Goal: Book appointment/travel/reservation

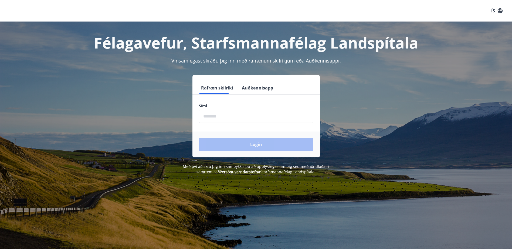
click at [220, 113] on input "phone" at bounding box center [256, 116] width 114 height 13
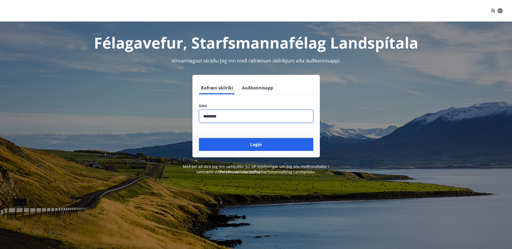
click at [229, 118] on input "phone" at bounding box center [256, 116] width 114 height 13
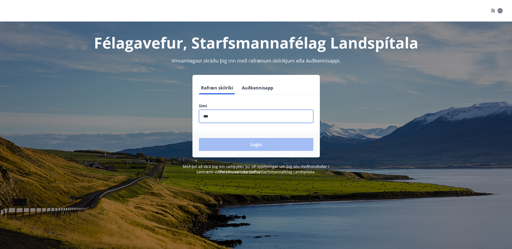
type input "********"
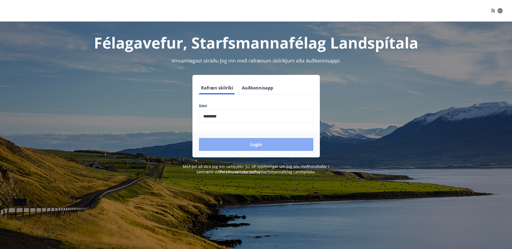
click at [250, 146] on button "Login" at bounding box center [256, 144] width 114 height 13
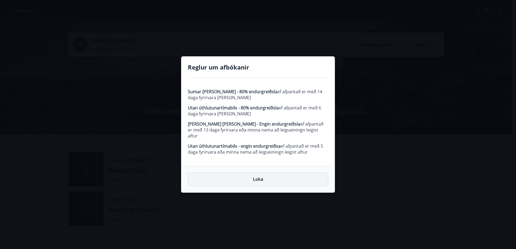
click at [258, 178] on button "Loka" at bounding box center [258, 179] width 140 height 13
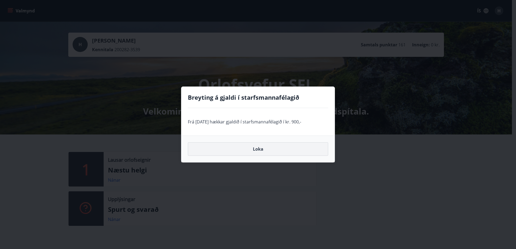
click at [261, 150] on button "Loka" at bounding box center [258, 149] width 140 height 13
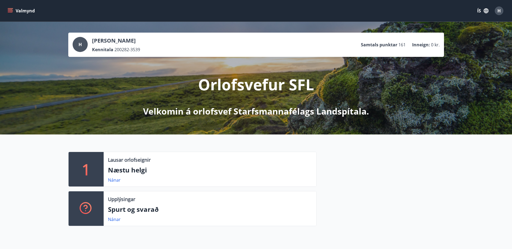
click at [10, 12] on icon "menu" at bounding box center [10, 12] width 5 height 1
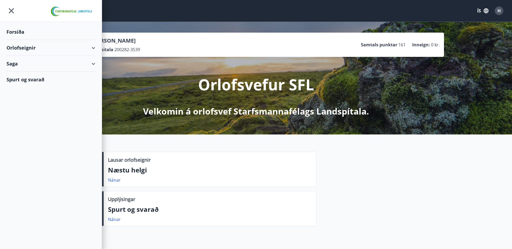
click at [16, 49] on div "Orlofseignir" at bounding box center [50, 48] width 89 height 16
click at [18, 64] on div "Framboð" at bounding box center [51, 61] width 80 height 11
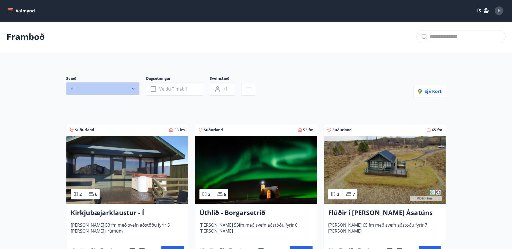
click at [90, 89] on button "Allt" at bounding box center [102, 88] width 73 height 13
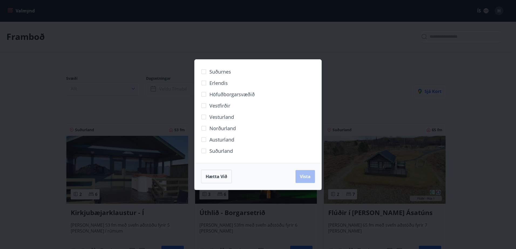
click at [217, 127] on span "Norðurland" at bounding box center [222, 128] width 26 height 7
click at [310, 178] on span "Vista" at bounding box center [305, 177] width 11 height 6
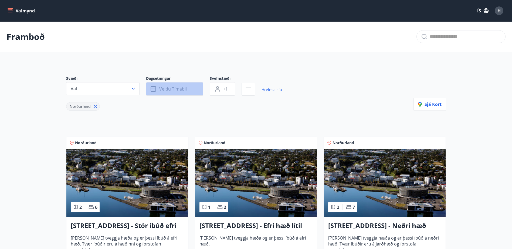
click at [170, 88] on span "Veldu tímabil" at bounding box center [173, 89] width 28 height 6
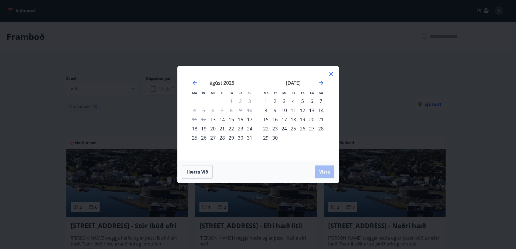
click at [275, 130] on div "23" at bounding box center [274, 128] width 9 height 9
click at [325, 171] on span "Vista" at bounding box center [324, 172] width 11 height 6
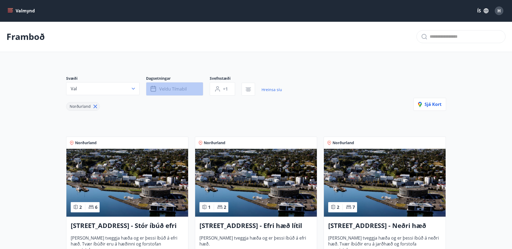
click at [168, 90] on span "Veldu tímabil" at bounding box center [173, 89] width 28 height 6
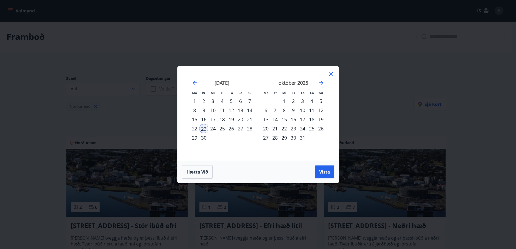
click at [249, 128] on div "28" at bounding box center [249, 128] width 9 height 9
click at [329, 171] on span "Vista" at bounding box center [324, 172] width 11 height 6
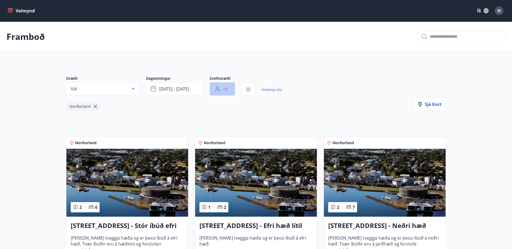
click at [224, 90] on span "+1" at bounding box center [225, 89] width 5 height 6
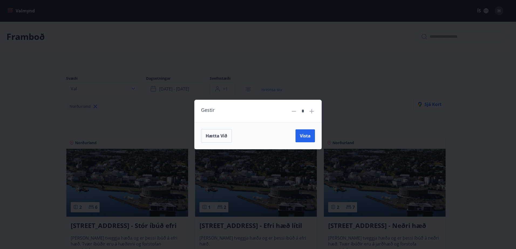
click at [313, 112] on icon at bounding box center [312, 111] width 6 height 6
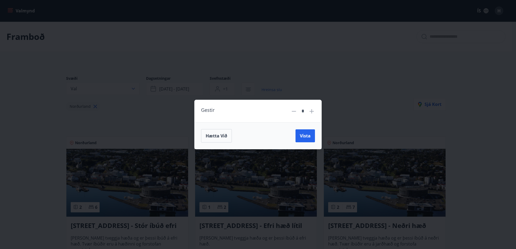
type input "*"
click at [303, 137] on span "Vista" at bounding box center [305, 136] width 11 height 6
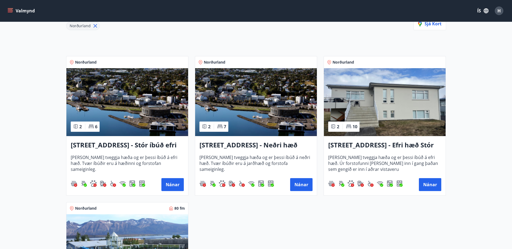
scroll to position [81, 0]
click at [172, 183] on button "Nánar" at bounding box center [172, 184] width 22 height 13
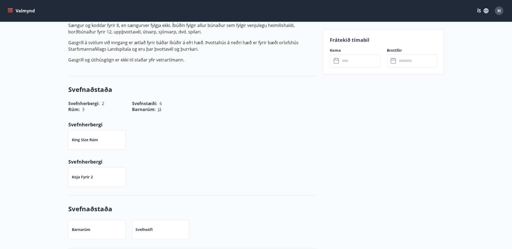
scroll to position [189, 0]
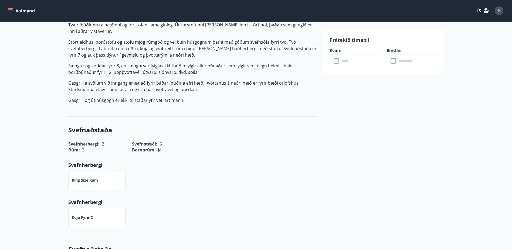
click at [346, 63] on input "text" at bounding box center [360, 60] width 40 height 13
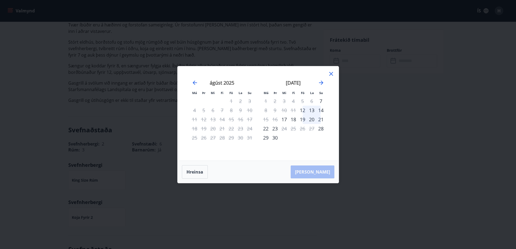
click at [333, 72] on icon at bounding box center [331, 74] width 4 height 4
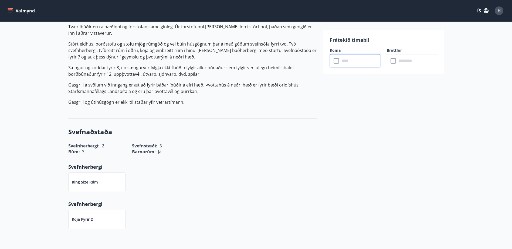
scroll to position [0, 0]
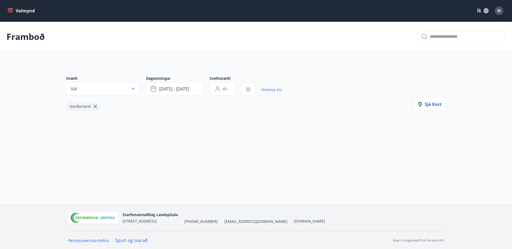
type input "*"
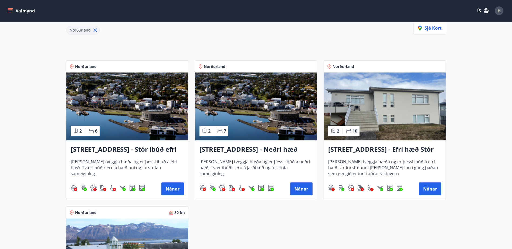
scroll to position [81, 0]
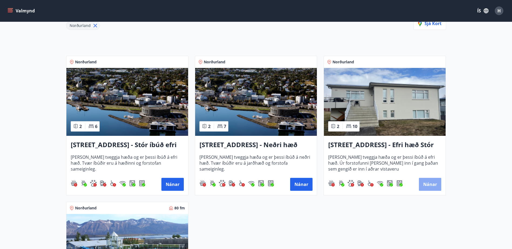
click at [426, 186] on button "Nánar" at bounding box center [430, 184] width 22 height 13
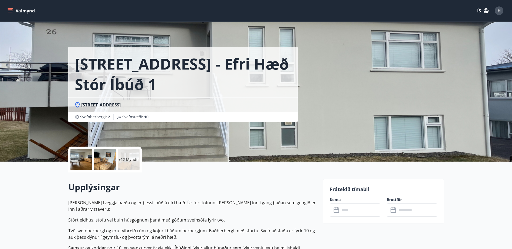
click at [354, 213] on input "text" at bounding box center [360, 210] width 40 height 13
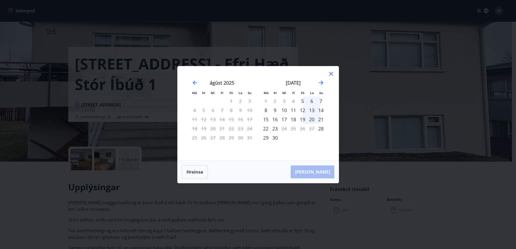
click at [334, 75] on icon at bounding box center [331, 74] width 6 height 6
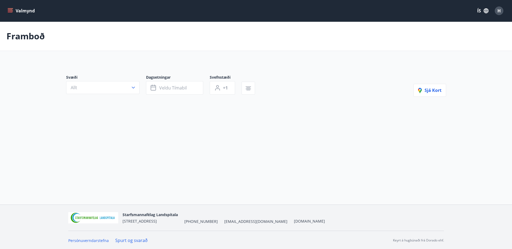
type input "*"
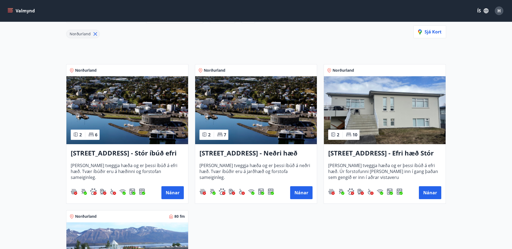
scroll to position [81, 0]
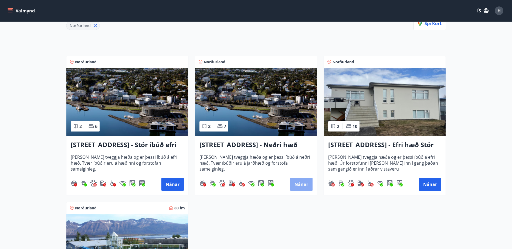
click at [305, 189] on button "Nánar" at bounding box center [301, 184] width 22 height 13
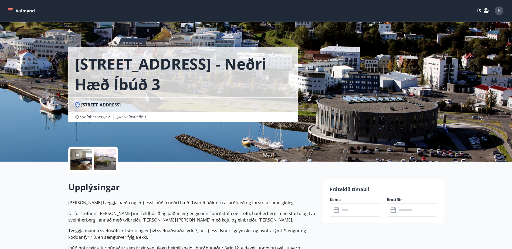
click at [343, 209] on input "text" at bounding box center [360, 210] width 40 height 13
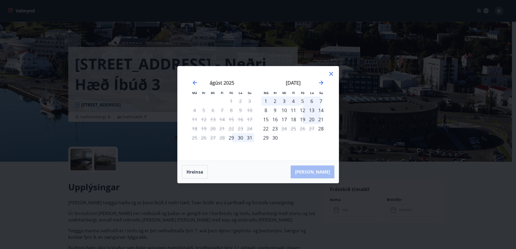
click at [330, 75] on icon at bounding box center [331, 74] width 4 height 4
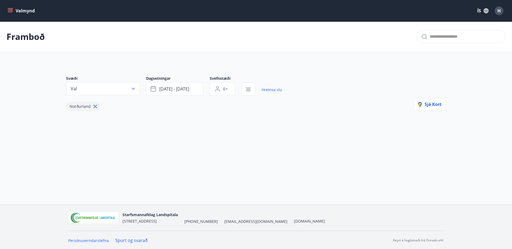
type input "*"
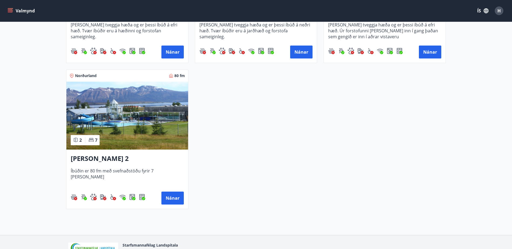
scroll to position [216, 0]
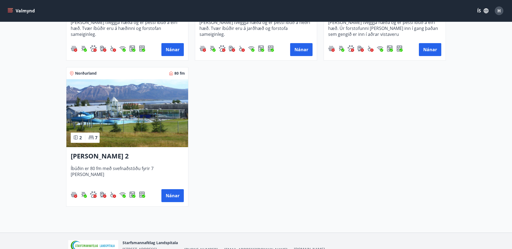
click at [137, 114] on img at bounding box center [127, 113] width 122 height 68
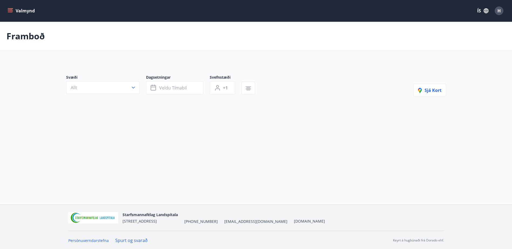
type input "*"
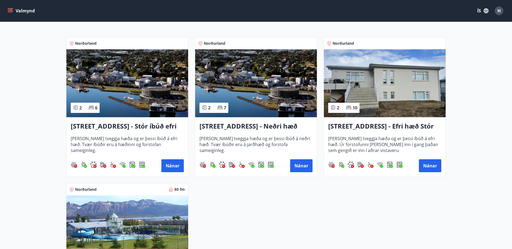
scroll to position [108, 0]
